Goal: Task Accomplishment & Management: Use online tool/utility

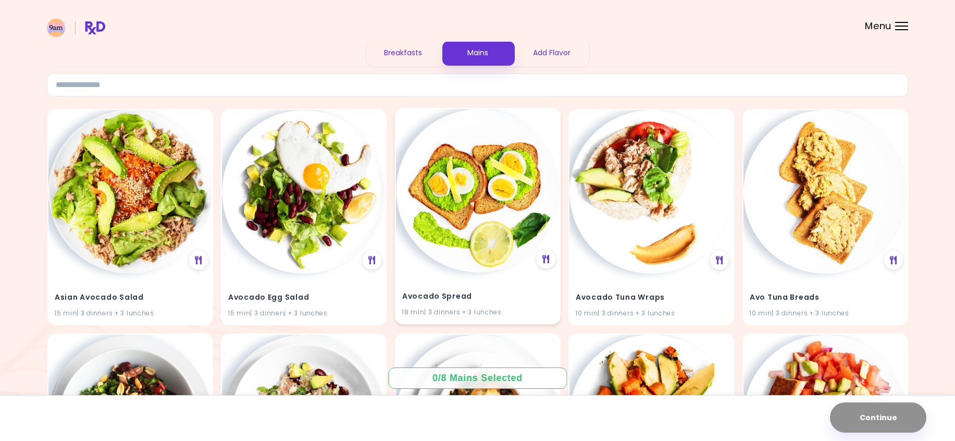
scroll to position [104, 0]
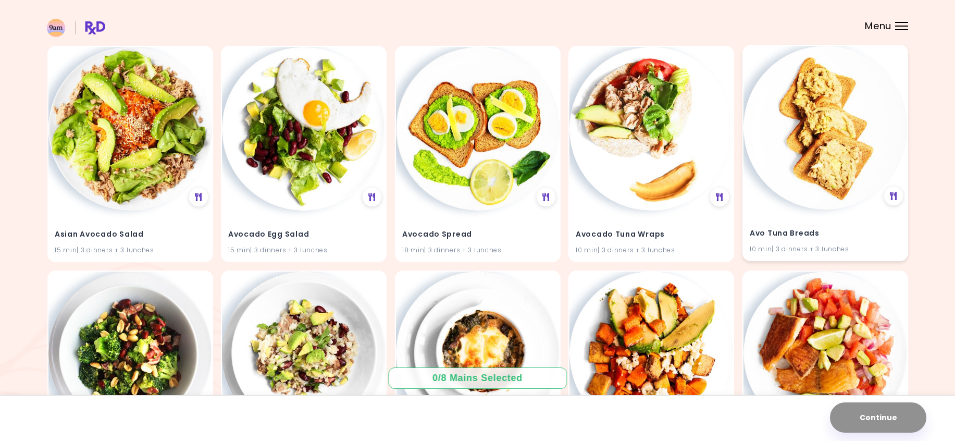
click at [763, 212] on div "Avo Tuna Breads 10 min | 3 dinners + 3 lunches" at bounding box center [825, 234] width 164 height 51
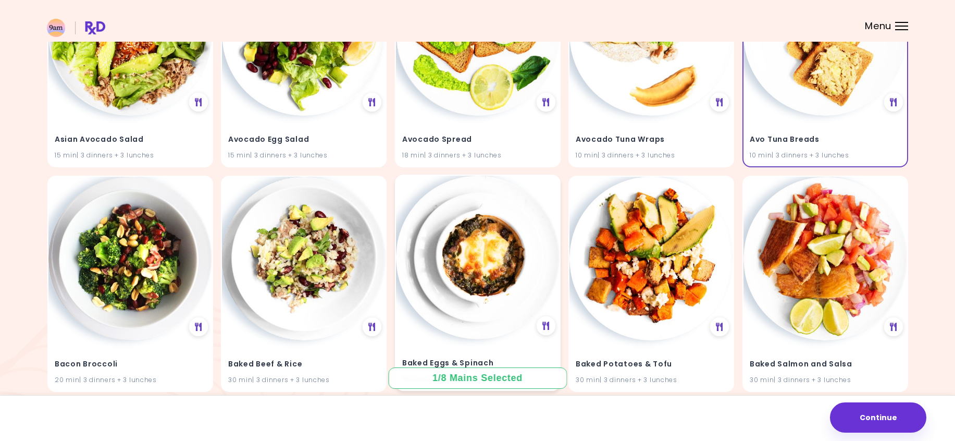
scroll to position [208, 0]
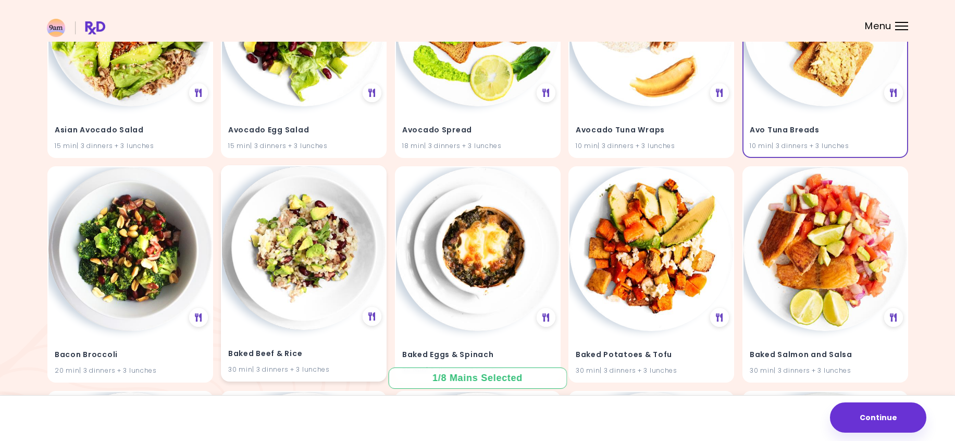
click at [294, 231] on img at bounding box center [304, 248] width 164 height 164
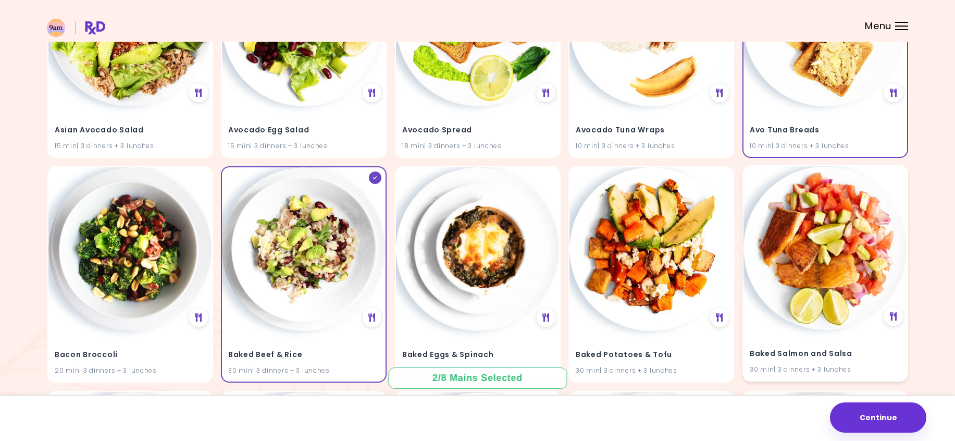
click at [827, 237] on img at bounding box center [825, 248] width 164 height 164
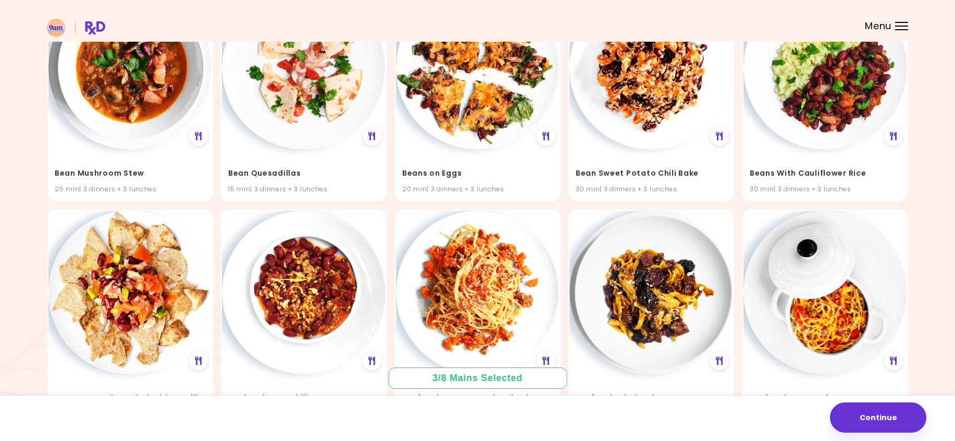
scroll to position [1198, 0]
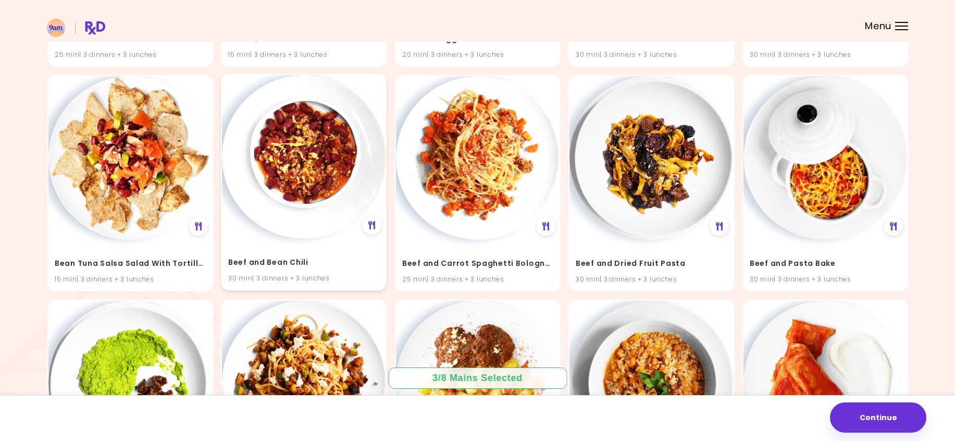
click at [336, 173] on img at bounding box center [304, 157] width 164 height 164
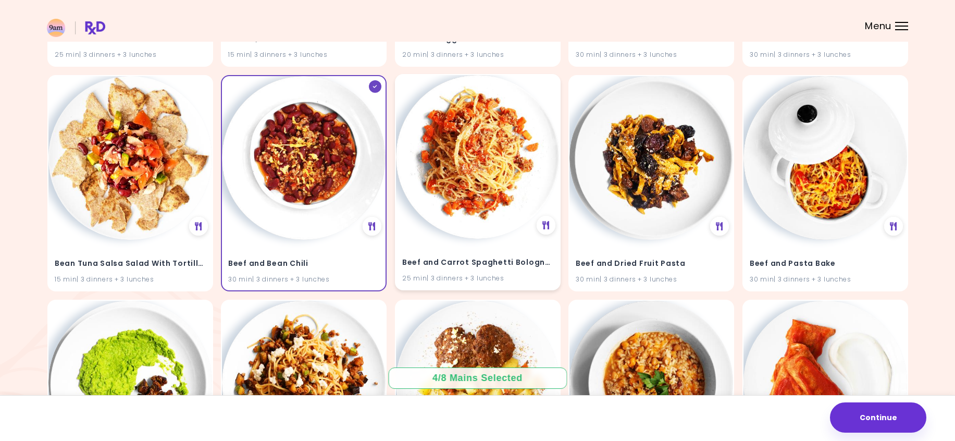
click at [462, 176] on img at bounding box center [478, 157] width 164 height 164
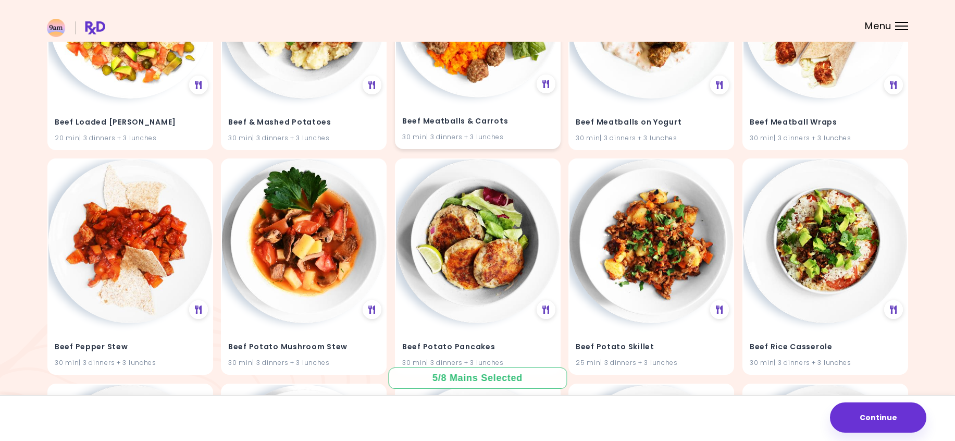
scroll to position [2239, 0]
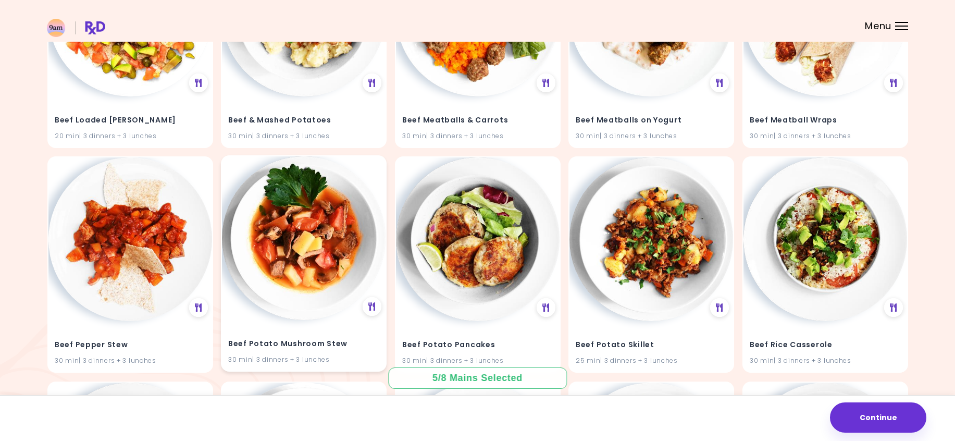
click at [349, 258] on img at bounding box center [304, 238] width 164 height 164
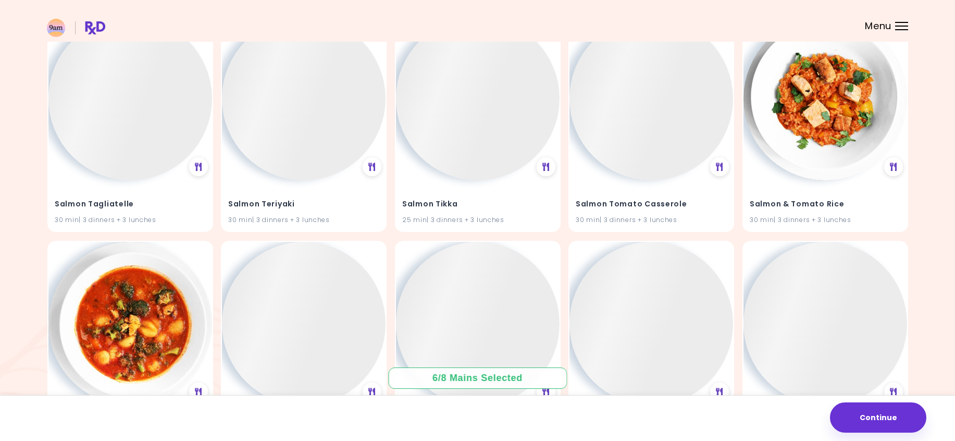
scroll to position [13273, 0]
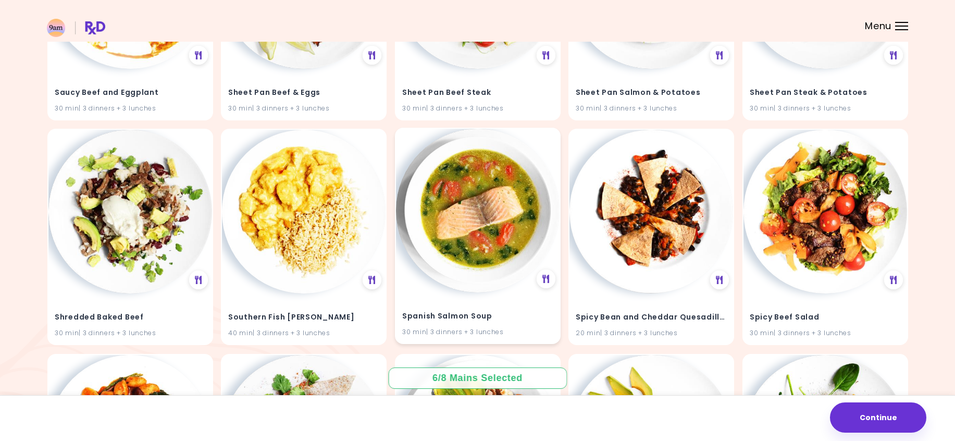
click at [493, 286] on img at bounding box center [478, 211] width 164 height 164
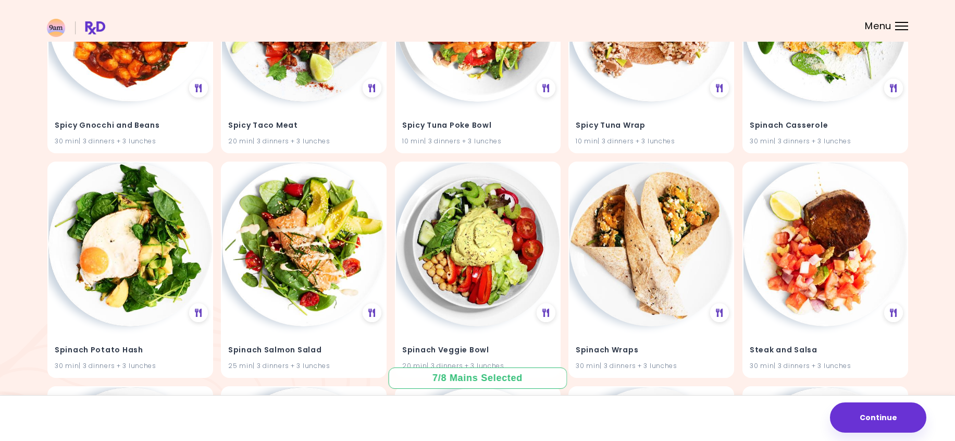
scroll to position [14171, 0]
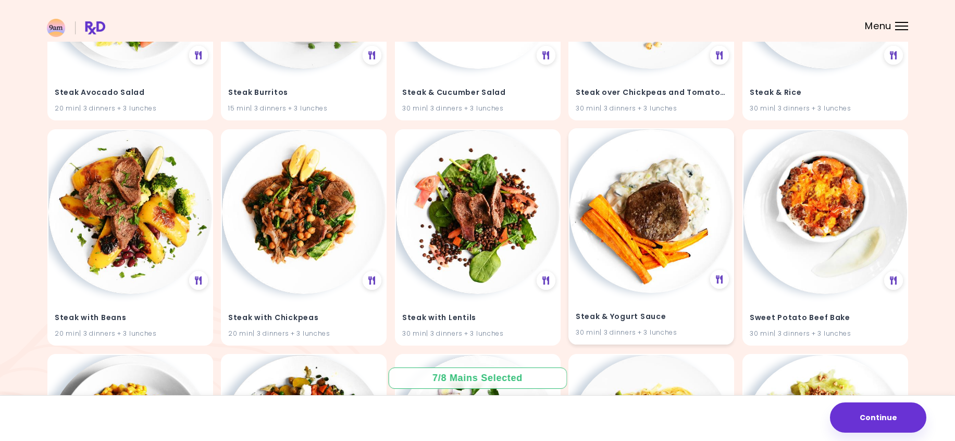
click at [640, 239] on img at bounding box center [651, 211] width 164 height 164
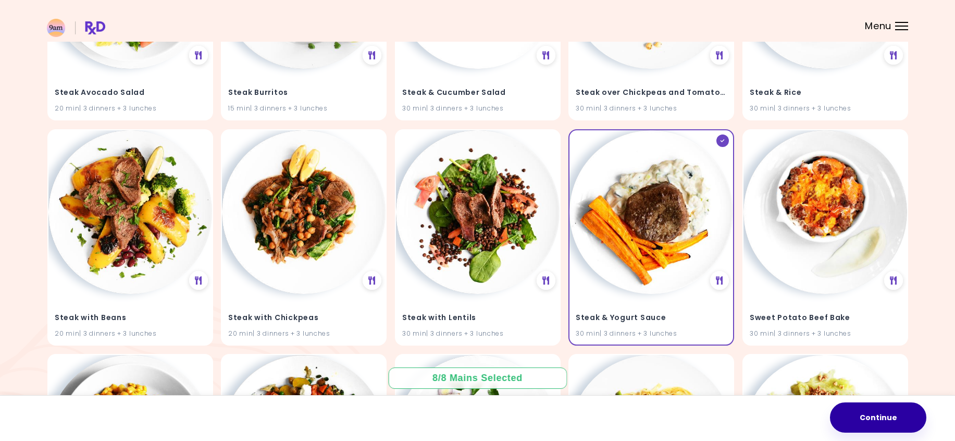
click at [871, 414] on button "Continue" at bounding box center [878, 417] width 96 height 30
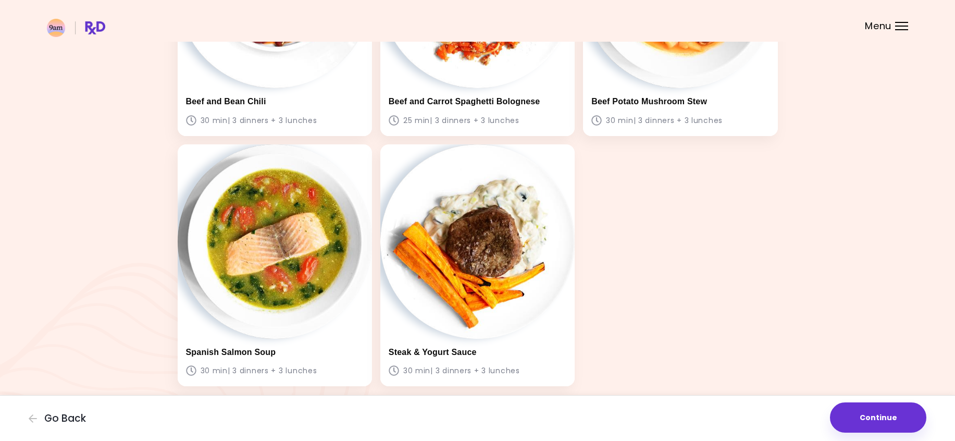
scroll to position [495, 0]
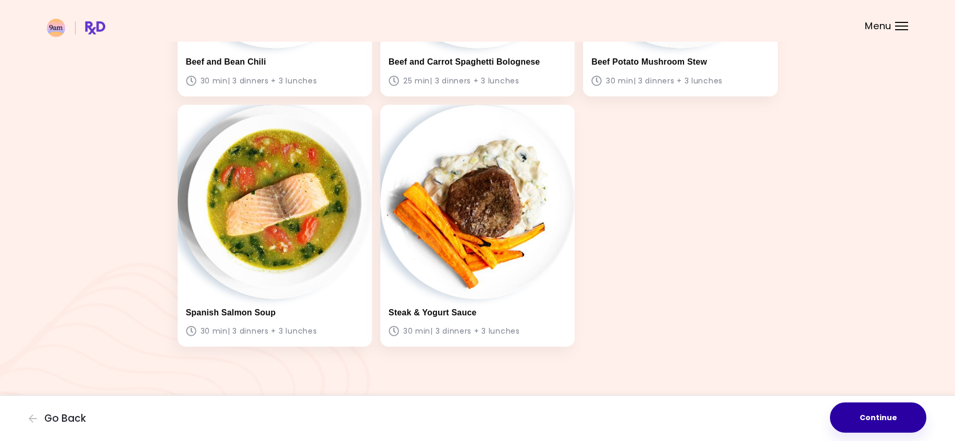
click at [872, 415] on button "Continue" at bounding box center [878, 417] width 96 height 30
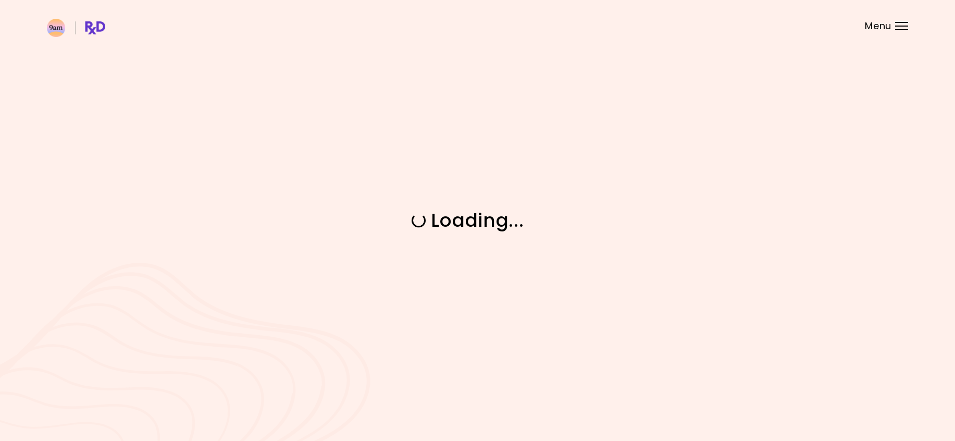
scroll to position [0, 0]
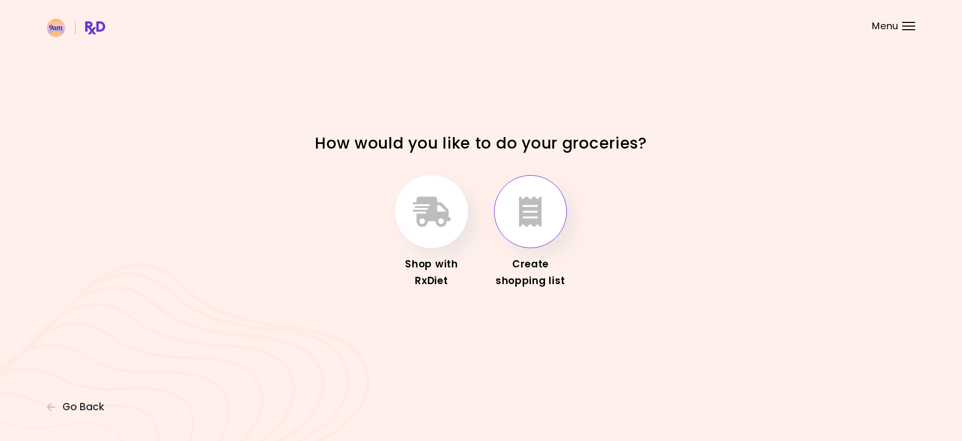
click at [532, 215] on icon "button" at bounding box center [530, 211] width 23 height 30
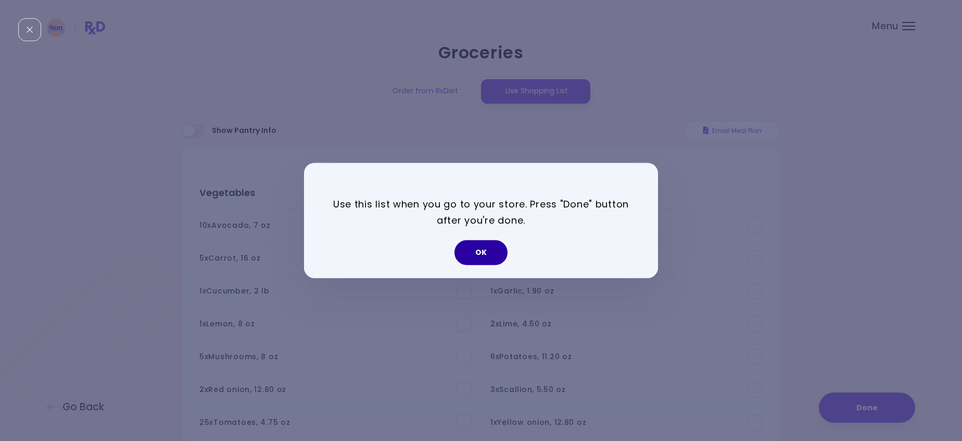
click at [479, 264] on button "OK" at bounding box center [481, 252] width 53 height 25
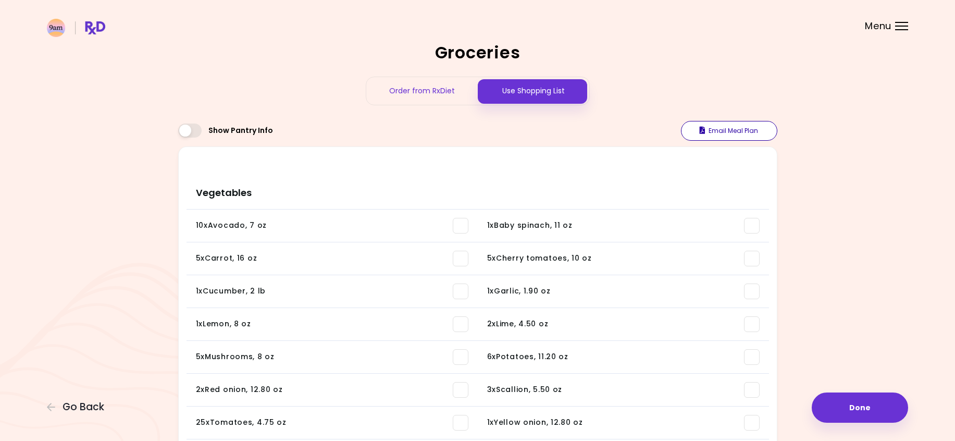
click at [729, 132] on button "Email Meal Plan" at bounding box center [729, 131] width 96 height 20
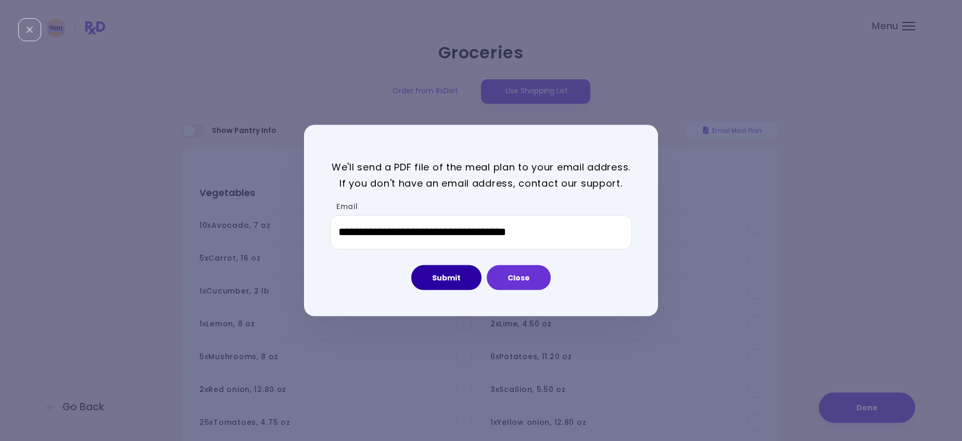
click at [451, 270] on button "Submit" at bounding box center [446, 277] width 70 height 25
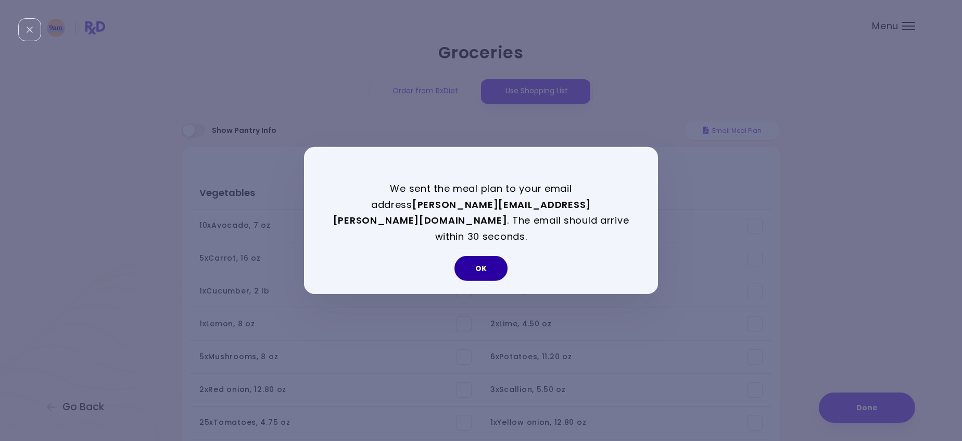
click at [474, 262] on button "OK" at bounding box center [481, 268] width 53 height 25
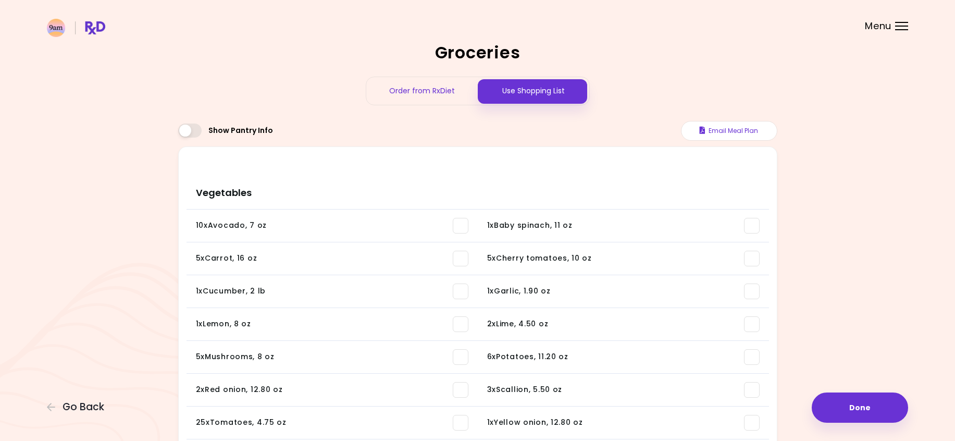
click at [415, 90] on div "Order from RxDiet" at bounding box center [421, 91] width 111 height 28
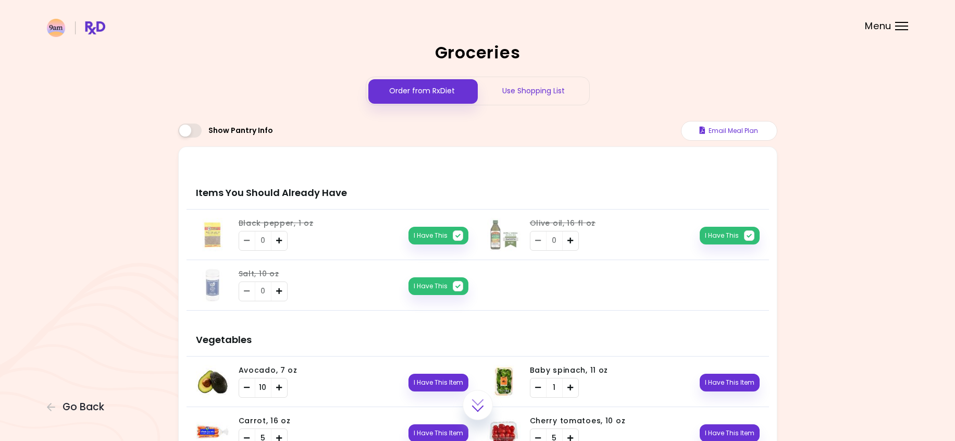
click at [521, 88] on div "Use Shopping List" at bounding box center [533, 91] width 111 height 28
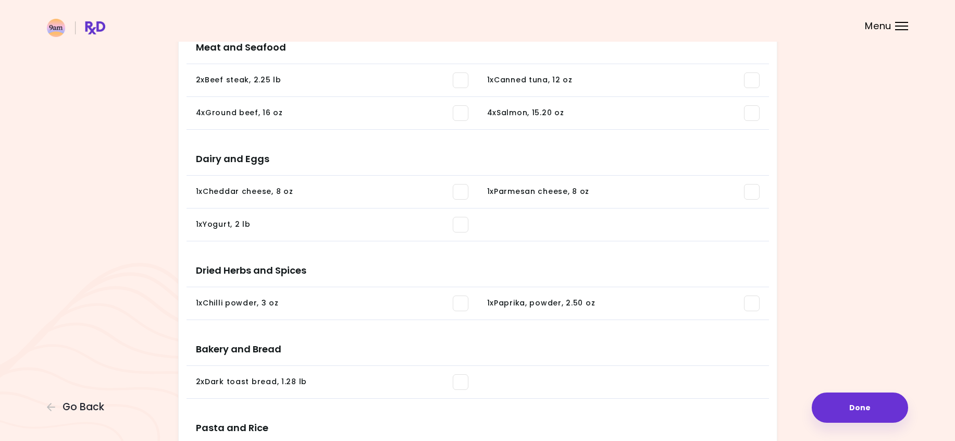
scroll to position [625, 0]
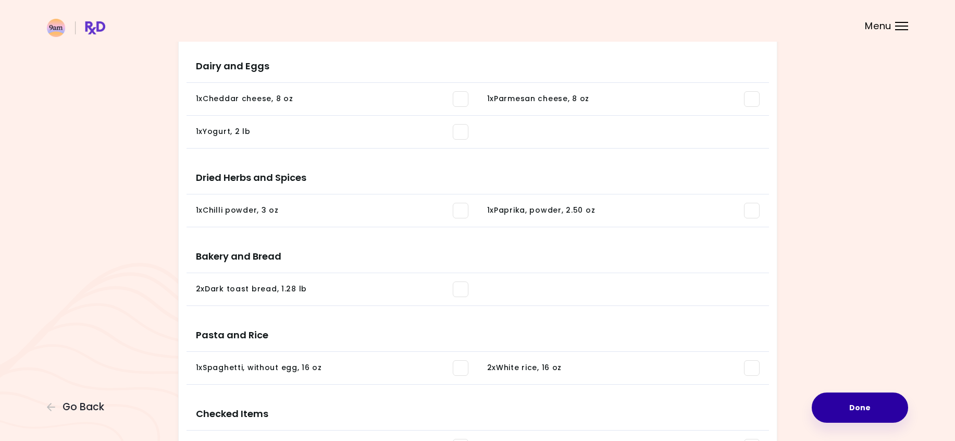
click at [864, 406] on button "Done" at bounding box center [859, 407] width 96 height 30
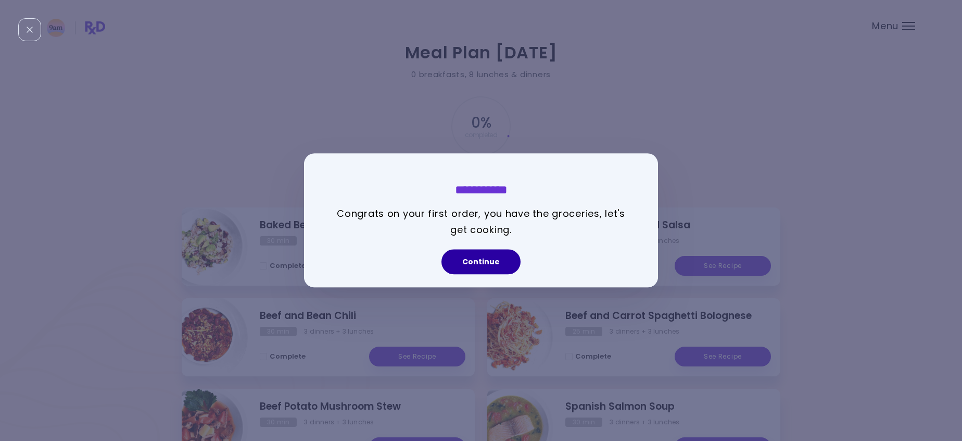
click at [488, 260] on button "Continue" at bounding box center [481, 261] width 79 height 25
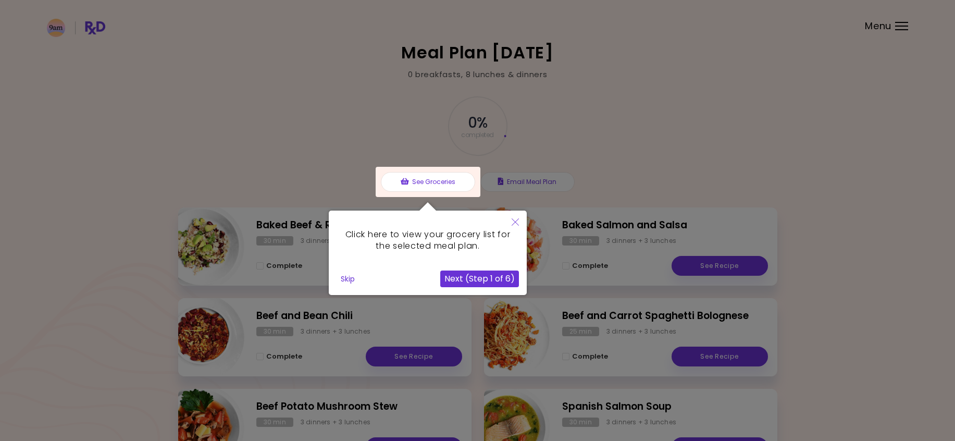
click at [477, 278] on button "Next (Step 1 of 6)" at bounding box center [479, 278] width 79 height 17
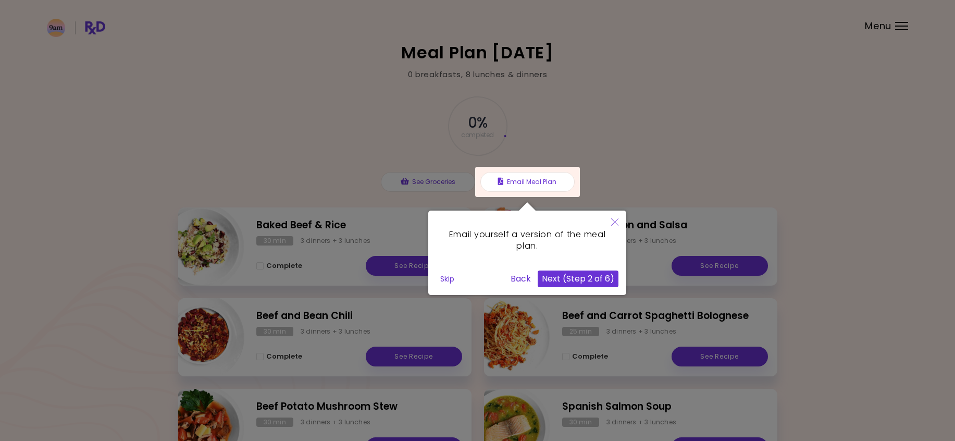
click at [565, 278] on button "Next (Step 2 of 6)" at bounding box center [577, 278] width 81 height 17
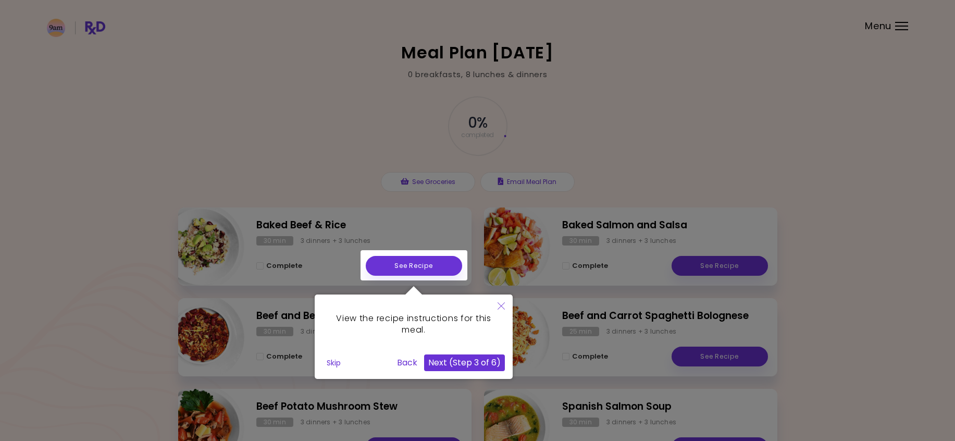
click at [466, 368] on button "Next (Step 3 of 6)" at bounding box center [464, 362] width 81 height 17
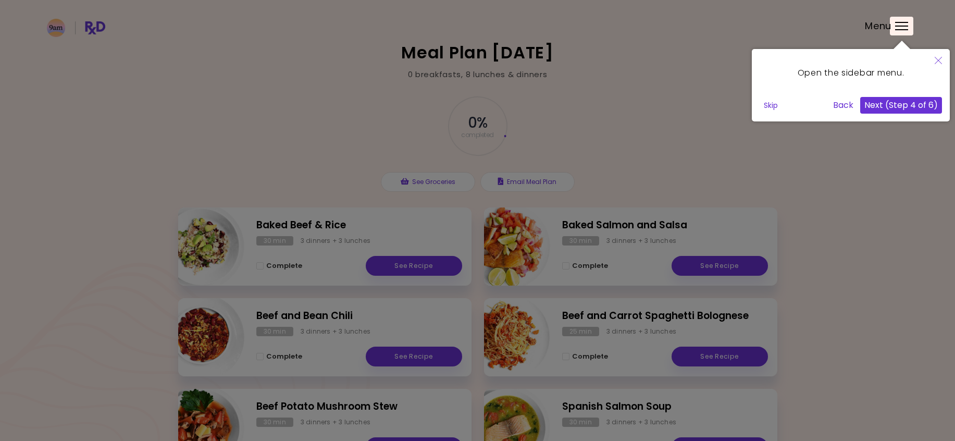
click at [892, 103] on button "Next (Step 4 of 6)" at bounding box center [901, 105] width 82 height 17
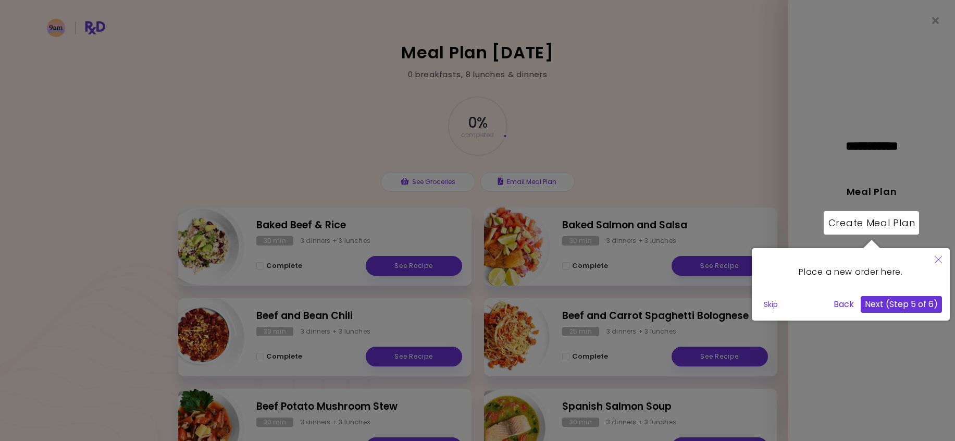
click at [885, 308] on button "Next (Step 5 of 6)" at bounding box center [900, 304] width 81 height 17
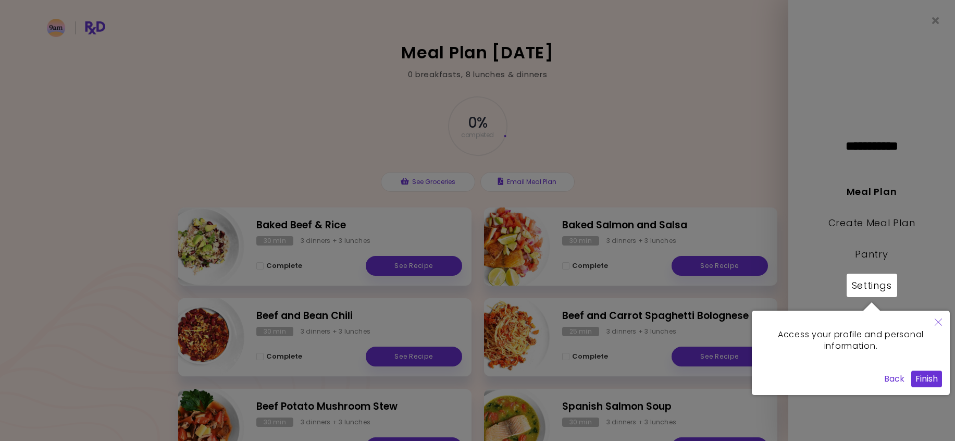
click at [930, 385] on button "Finish" at bounding box center [926, 378] width 31 height 17
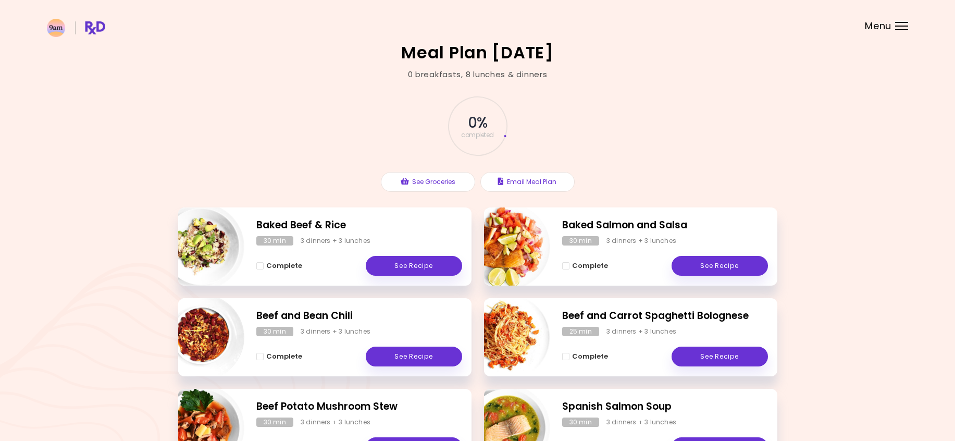
click at [894, 26] on header at bounding box center [477, 21] width 955 height 42
click at [897, 24] on div "Menu" at bounding box center [901, 26] width 13 height 8
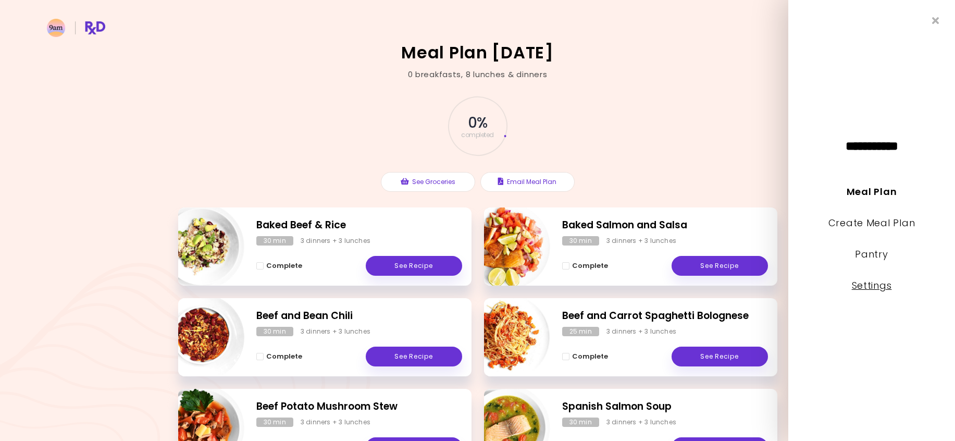
click at [862, 291] on link "Settings" at bounding box center [872, 285] width 40 height 13
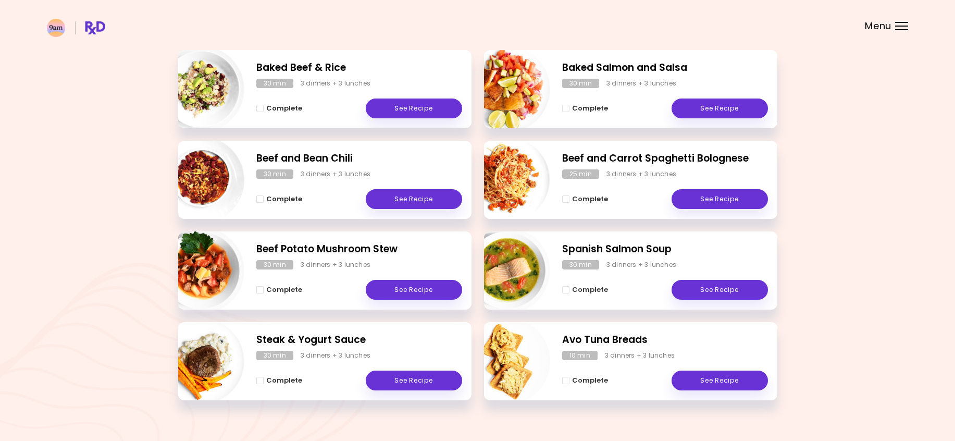
scroll to position [173, 0]
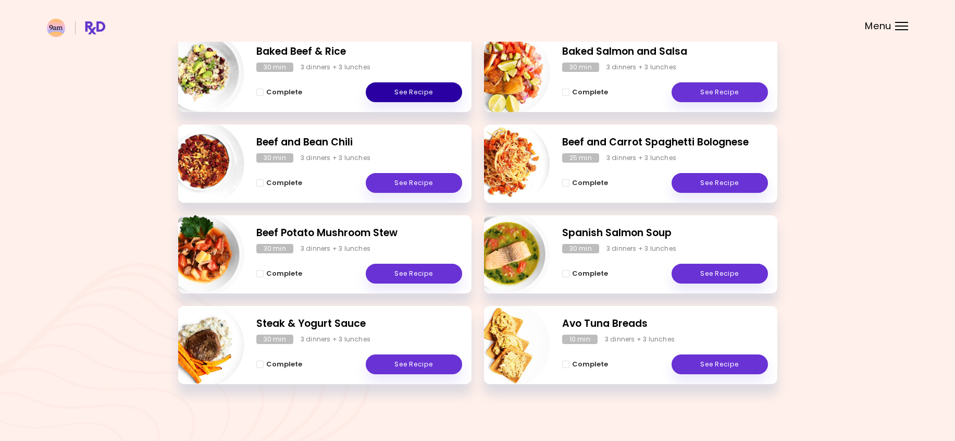
click at [407, 98] on link "See Recipe" at bounding box center [414, 92] width 96 height 20
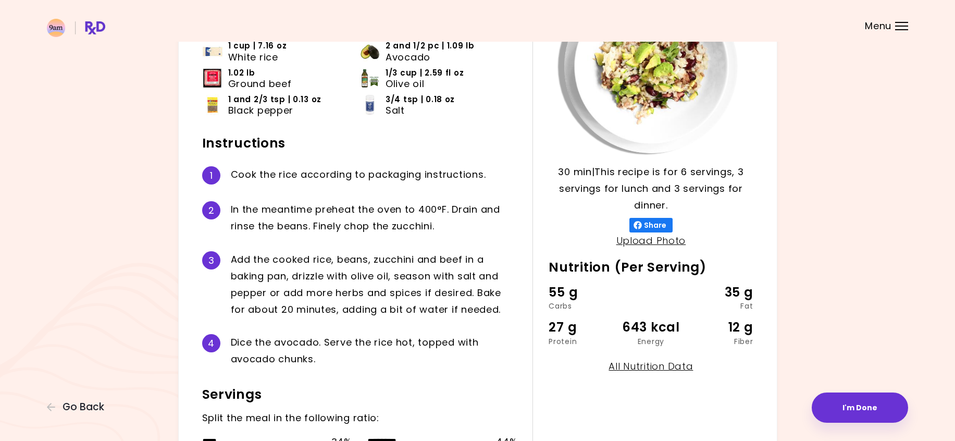
scroll to position [225, 0]
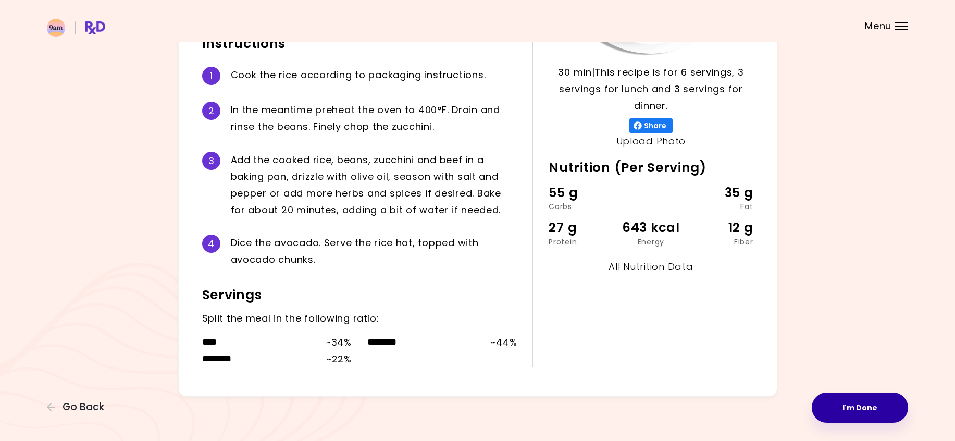
click at [867, 412] on button "I'm Done" at bounding box center [859, 407] width 96 height 30
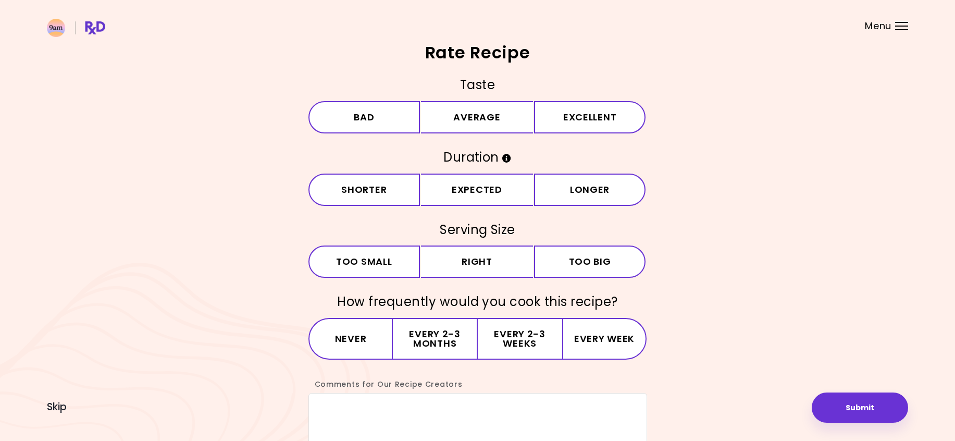
scroll to position [74, 0]
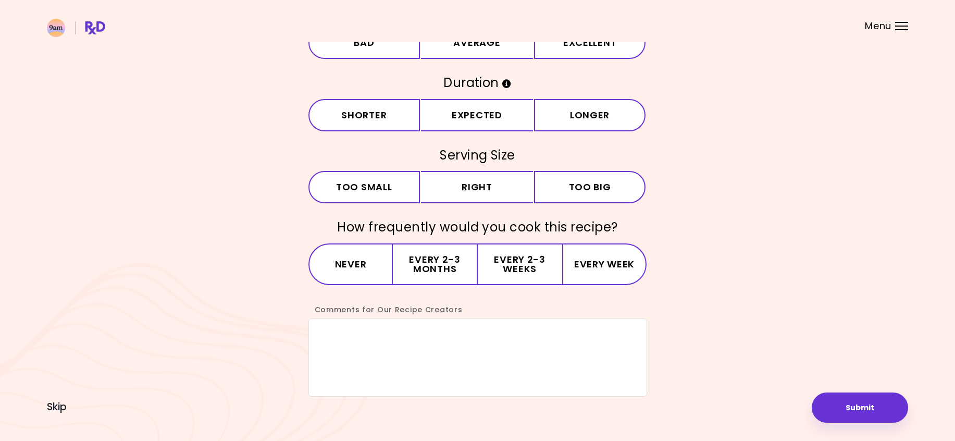
click at [902, 31] on header at bounding box center [477, 21] width 955 height 42
click at [900, 27] on div "Menu" at bounding box center [901, 26] width 13 height 8
